Goal: Share content

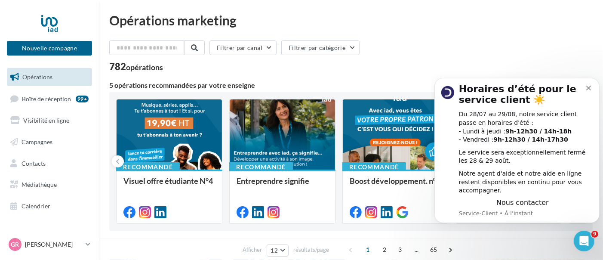
click at [588, 87] on icon "Dismiss notification" at bounding box center [588, 87] width 5 height 5
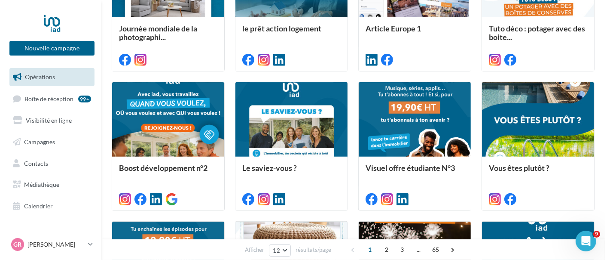
scroll to position [316, 0]
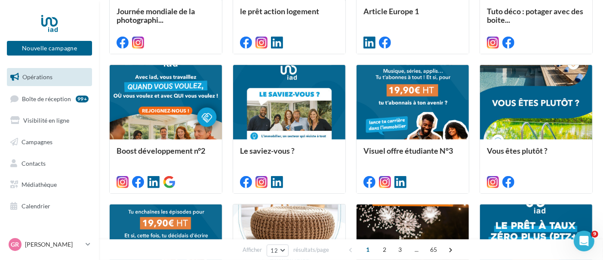
click at [184, 126] on div at bounding box center [166, 103] width 112 height 76
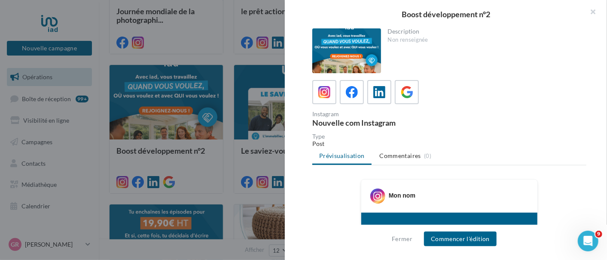
click at [351, 92] on icon at bounding box center [352, 92] width 12 height 12
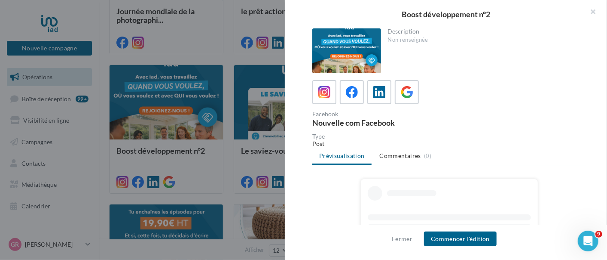
click at [322, 94] on icon at bounding box center [325, 92] width 12 height 12
click at [350, 94] on icon at bounding box center [352, 92] width 12 height 12
click at [378, 95] on icon at bounding box center [380, 92] width 12 height 12
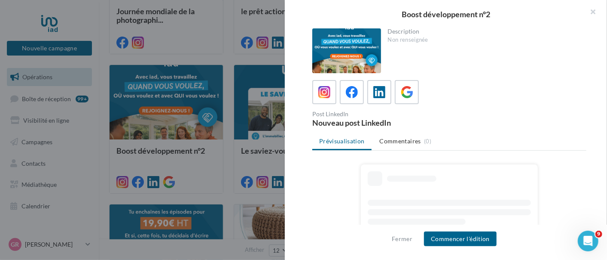
click at [410, 94] on icon at bounding box center [407, 92] width 12 height 12
click at [372, 93] on div at bounding box center [379, 91] width 15 height 15
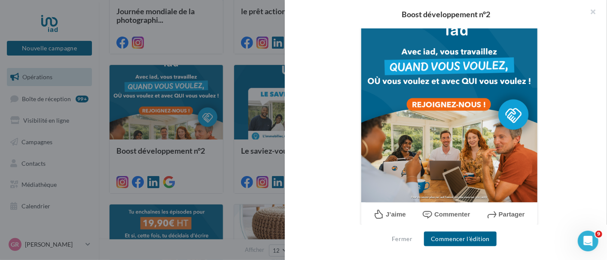
scroll to position [325, 0]
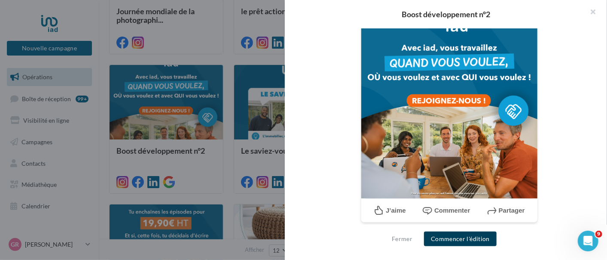
click at [478, 239] on button "Commencer l'édition" at bounding box center [460, 238] width 73 height 15
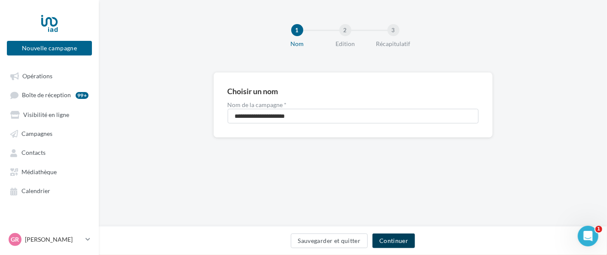
click at [399, 243] on button "Continuer" at bounding box center [394, 240] width 43 height 15
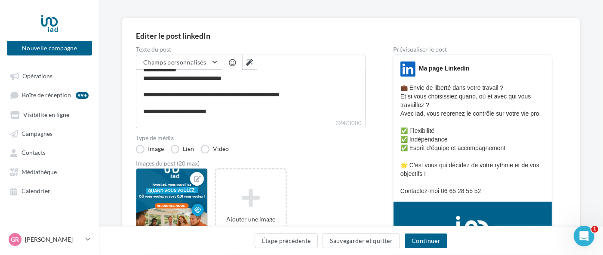
scroll to position [54, 0]
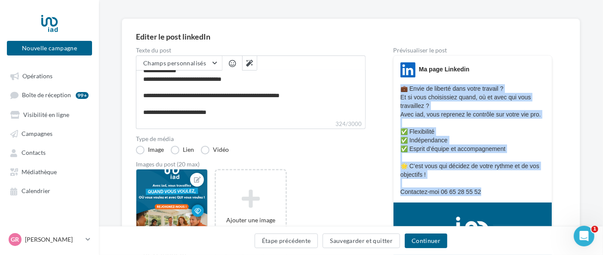
drag, startPoint x: 485, startPoint y: 192, endPoint x: 395, endPoint y: 87, distance: 138.2
click at [395, 87] on div "LinkedIn Ma page Linkedin 💼 Envie de liberté dans votre travail ? Et si vous ch…" at bounding box center [472, 129] width 158 height 134
copy p "💼 Envie de liberté dans votre travail ? Et si vous choisissiez quand, où et ave…"
